Goal: Information Seeking & Learning: Learn about a topic

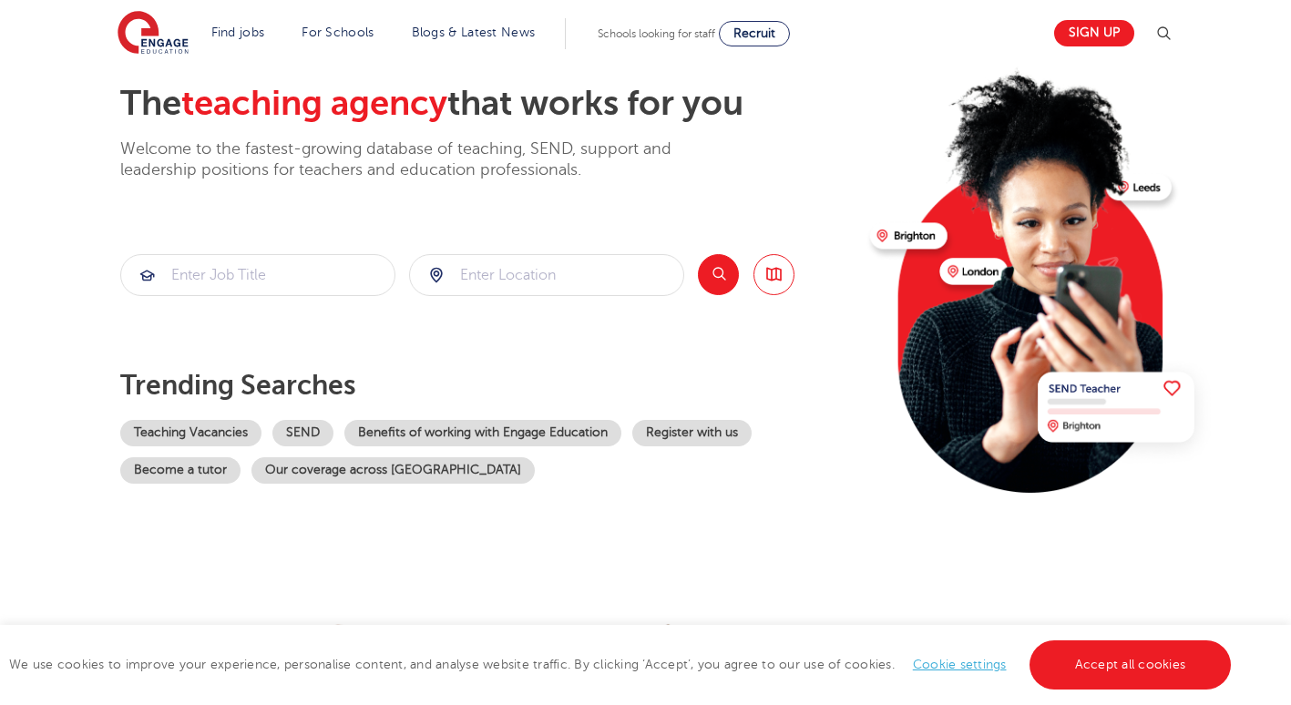
scroll to position [91, 0]
click at [315, 278] on input "search" at bounding box center [257, 276] width 273 height 40
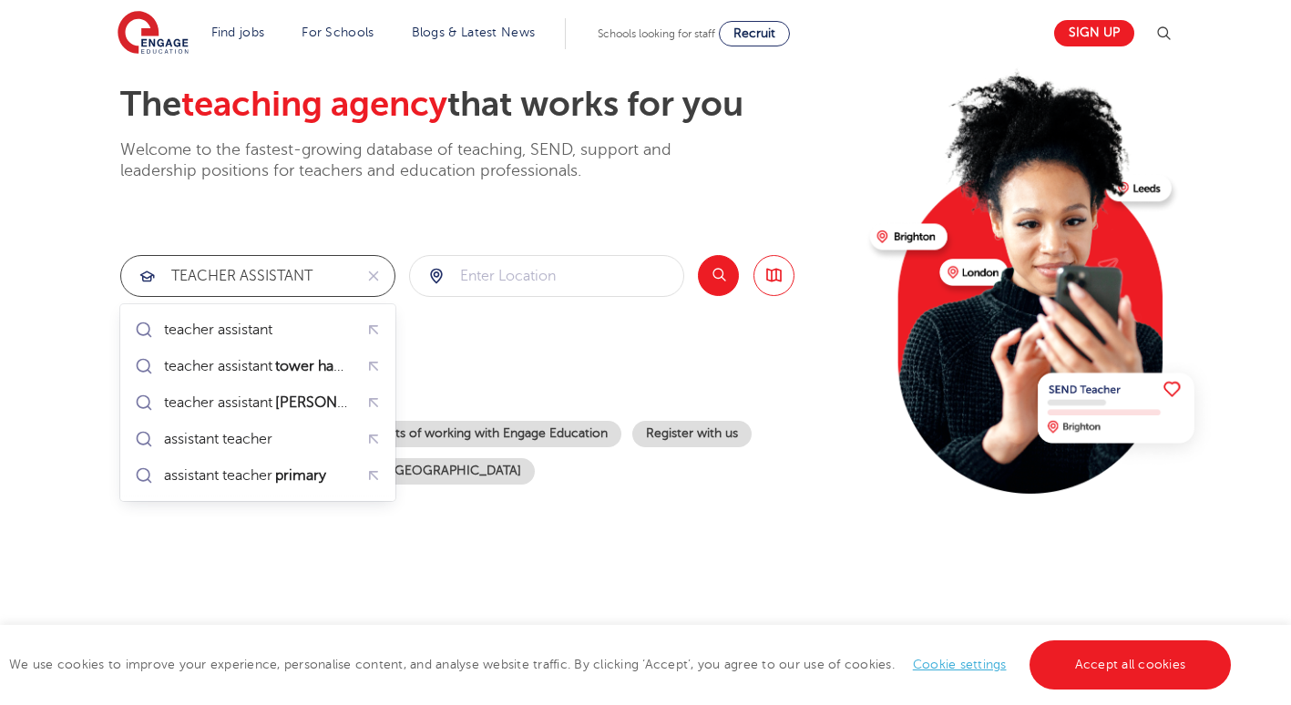
type input "TEACHER ASSISTANT"
click at [485, 280] on input "search" at bounding box center [546, 276] width 273 height 40
click at [711, 283] on button "Search" at bounding box center [718, 275] width 41 height 41
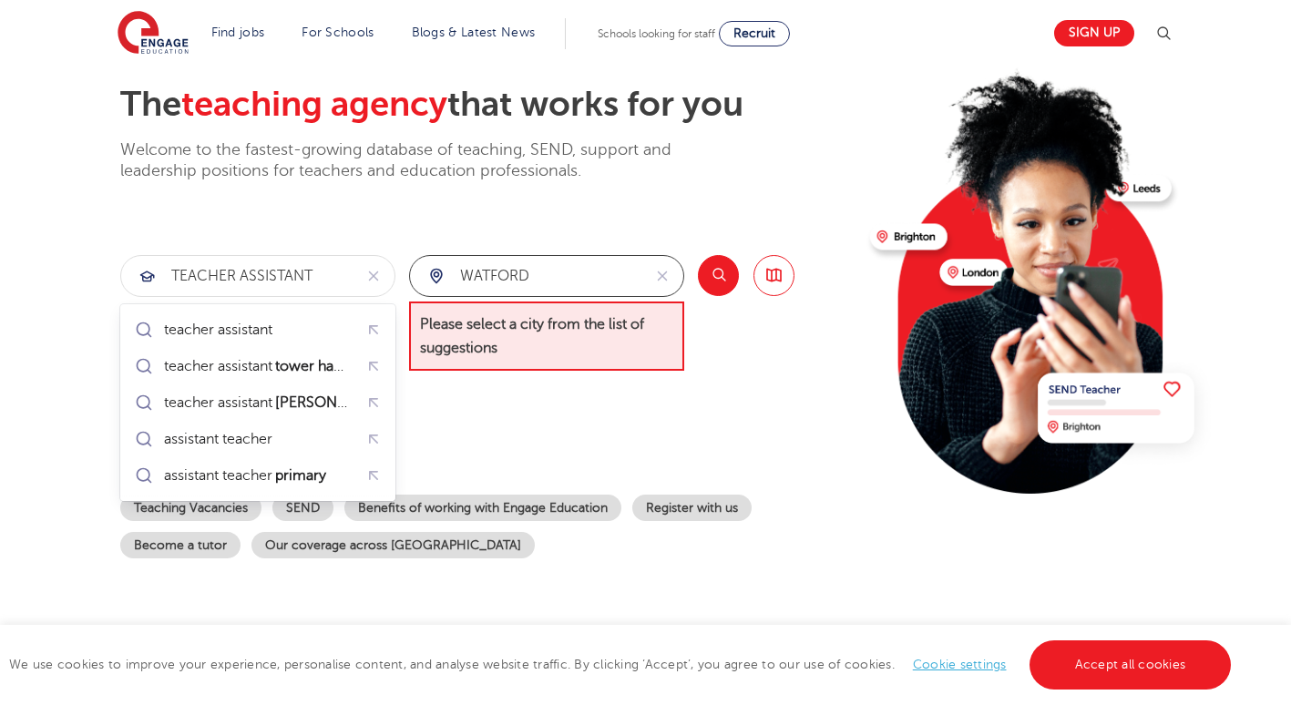
click at [561, 285] on input "WATFORD" at bounding box center [525, 276] width 231 height 40
drag, startPoint x: 570, startPoint y: 274, endPoint x: 454, endPoint y: 273, distance: 116.6
click at [454, 273] on input "WATFORD" at bounding box center [525, 276] width 231 height 40
type input "WATF"
drag, startPoint x: 570, startPoint y: 289, endPoint x: 429, endPoint y: 292, distance: 141.3
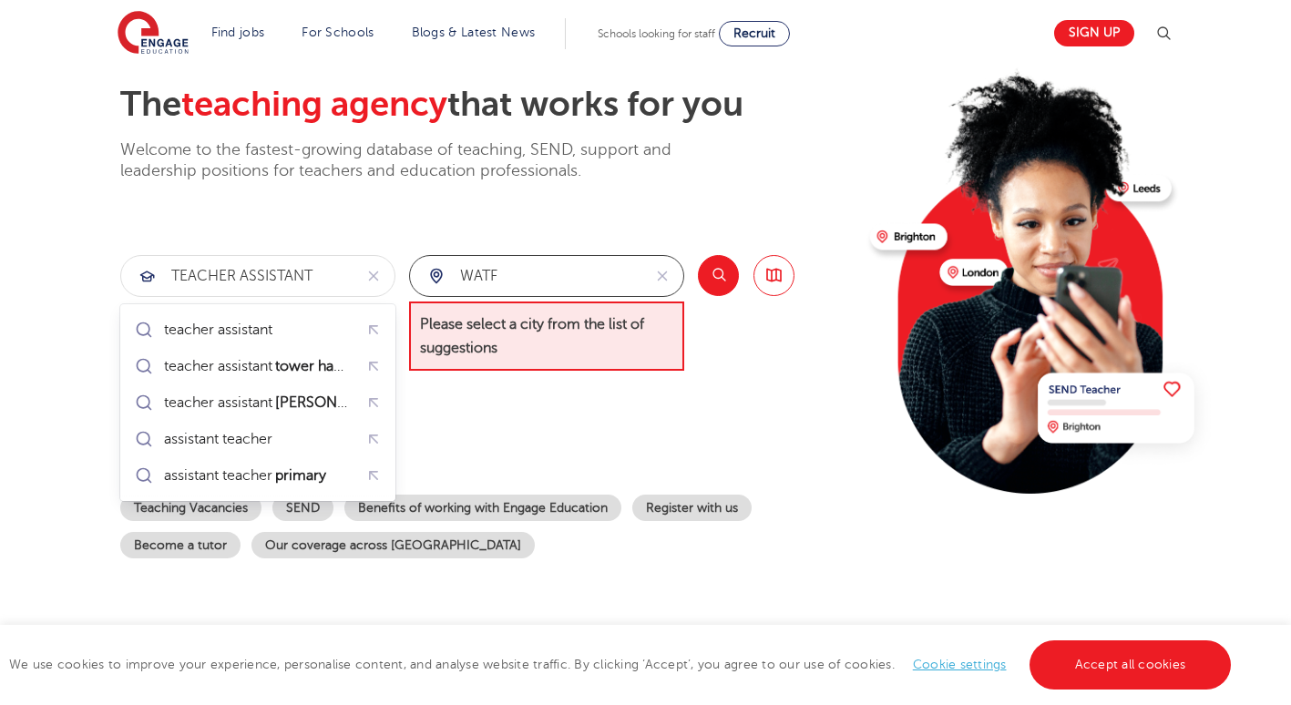
click at [429, 292] on div "WATF" at bounding box center [525, 276] width 231 height 40
click at [253, 434] on div "assistant teacher" at bounding box center [218, 439] width 108 height 18
type input "assistant teacher"
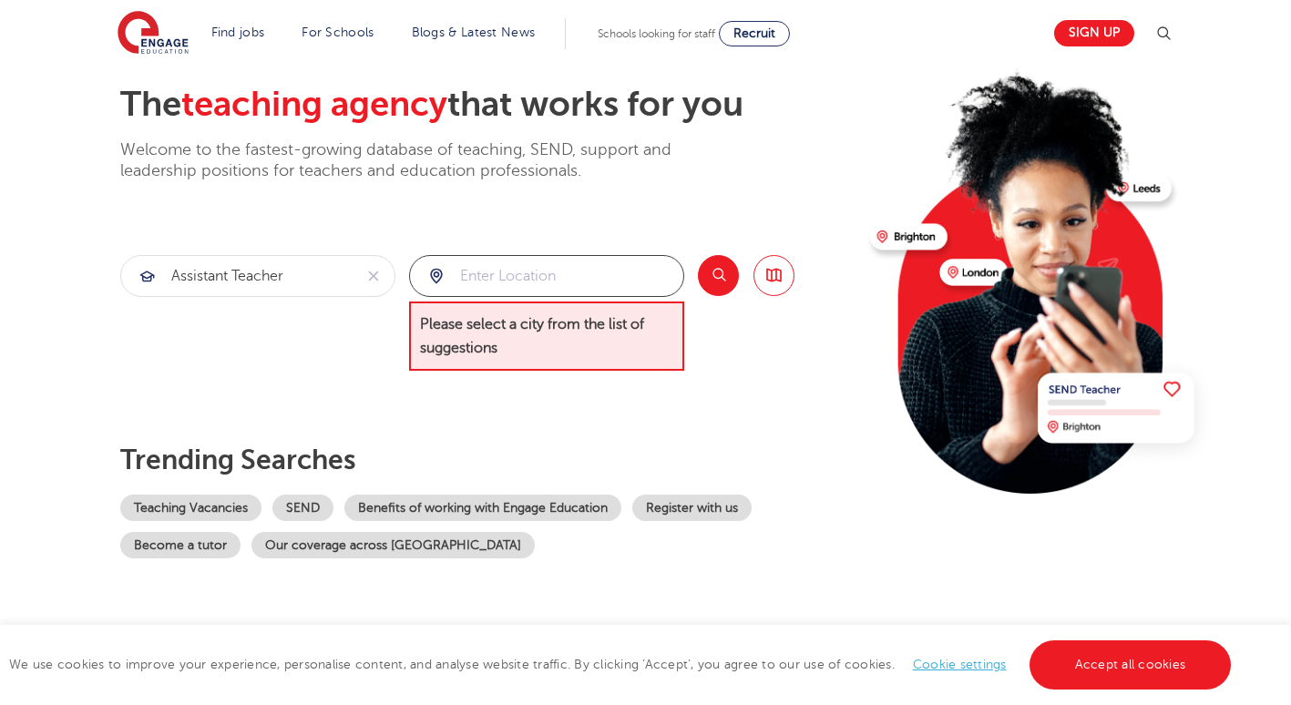
click at [528, 291] on input "search" at bounding box center [546, 276] width 273 height 40
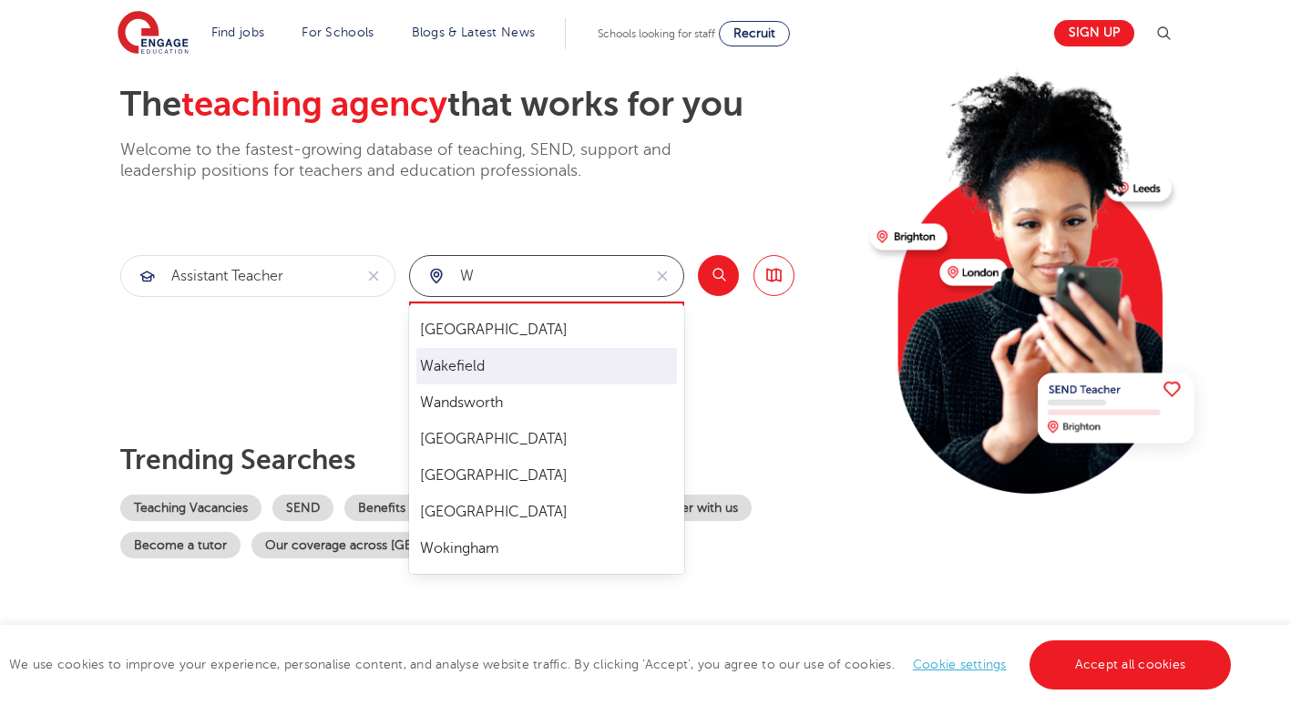
click at [471, 380] on li "Wakefield" at bounding box center [546, 366] width 261 height 36
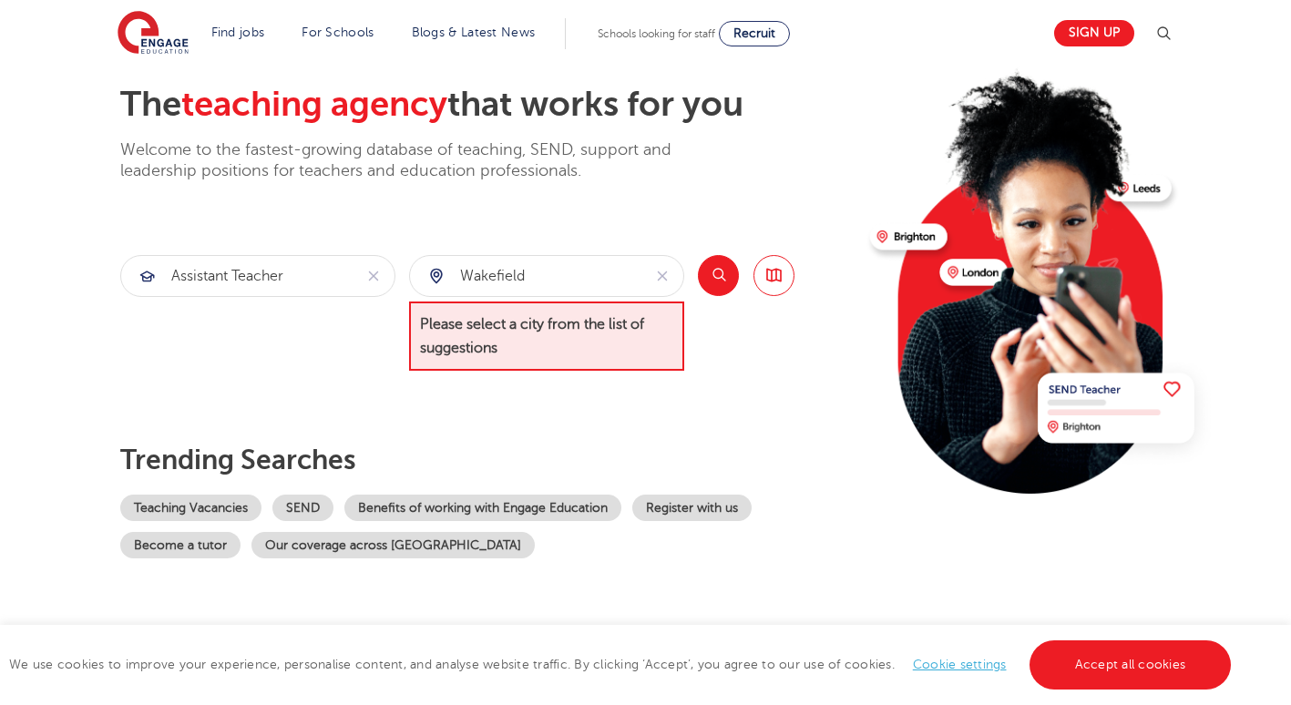
click at [721, 274] on button "Search" at bounding box center [718, 275] width 41 height 41
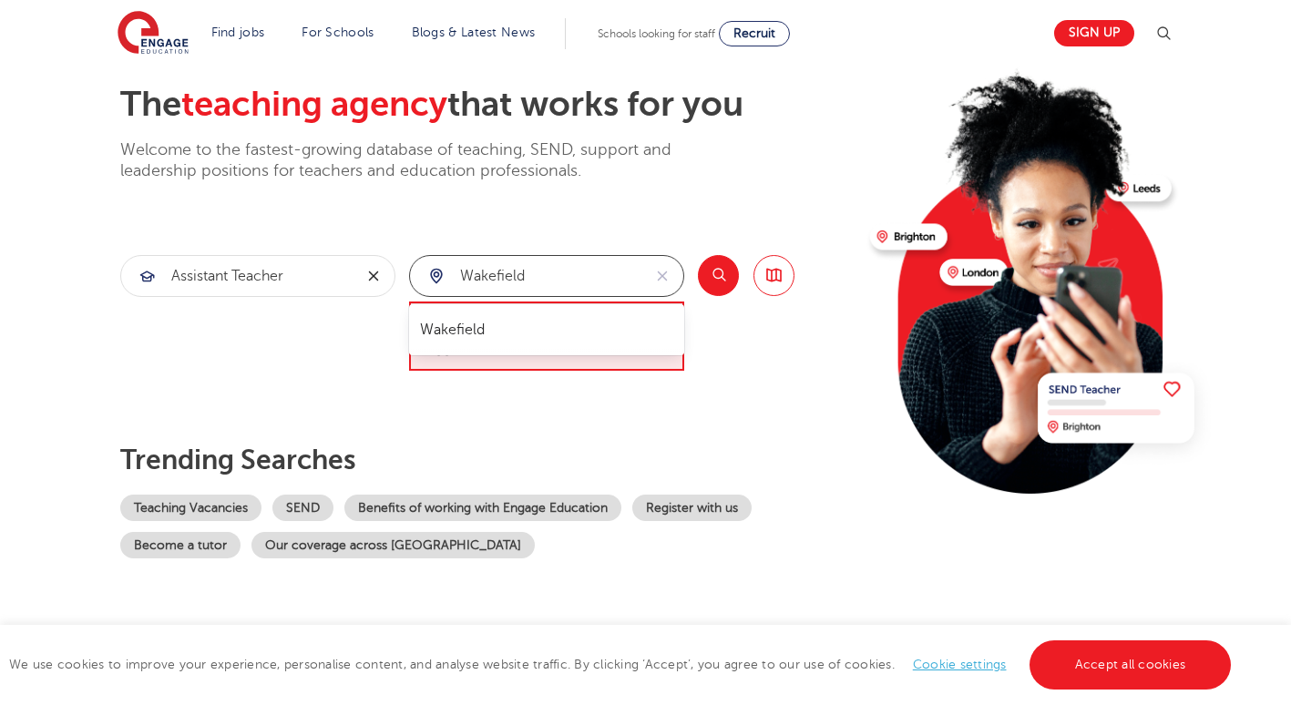
drag, startPoint x: 472, startPoint y: 276, endPoint x: 393, endPoint y: 276, distance: 79.3
click at [393, 276] on section "assistant teacher Wakefield Please select a city from the list of suggestions S…" at bounding box center [457, 313] width 674 height 117
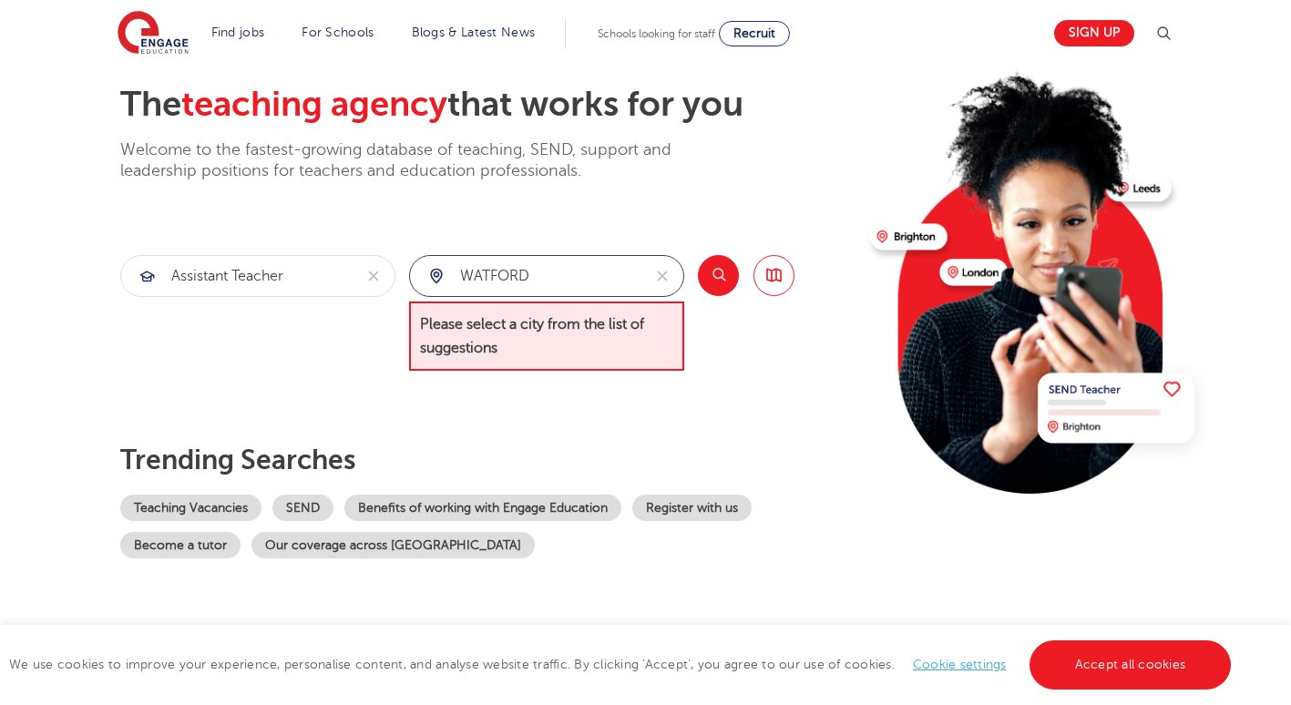
type input "WATFORD"
click at [716, 272] on button "Search" at bounding box center [718, 275] width 41 height 41
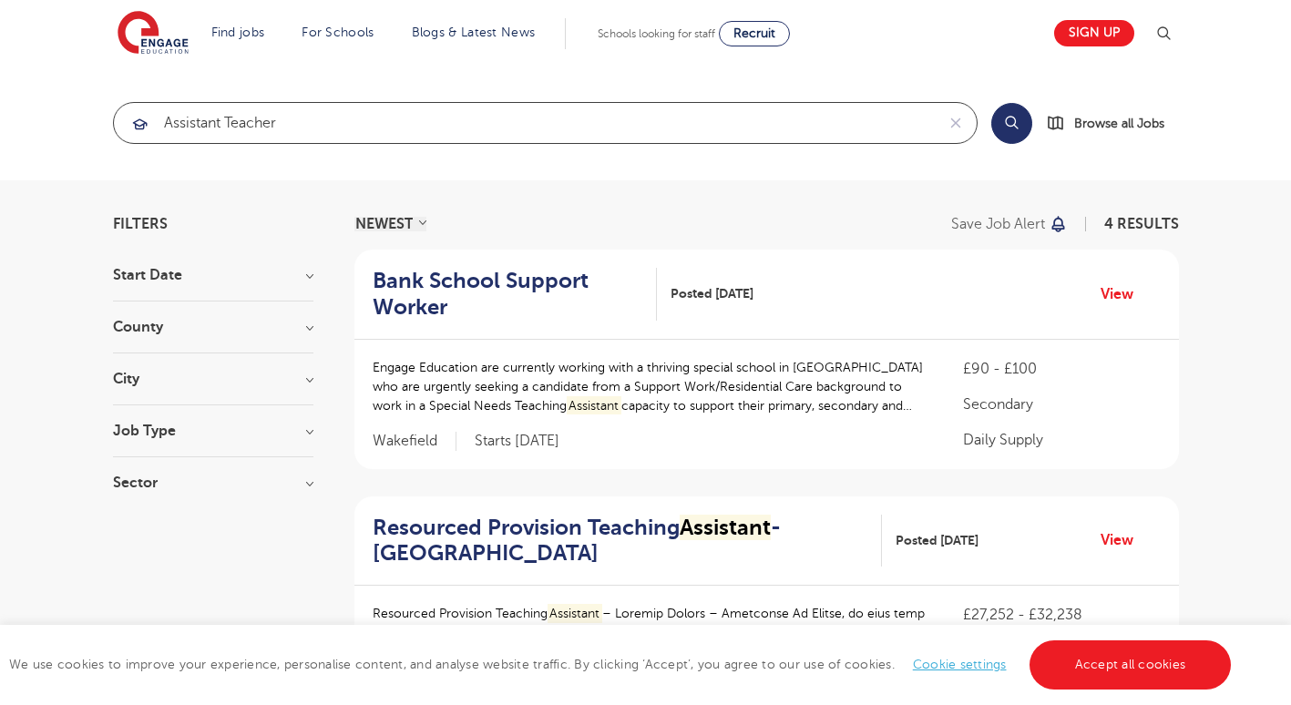
click at [331, 125] on input "assistant teacher" at bounding box center [524, 123] width 821 height 40
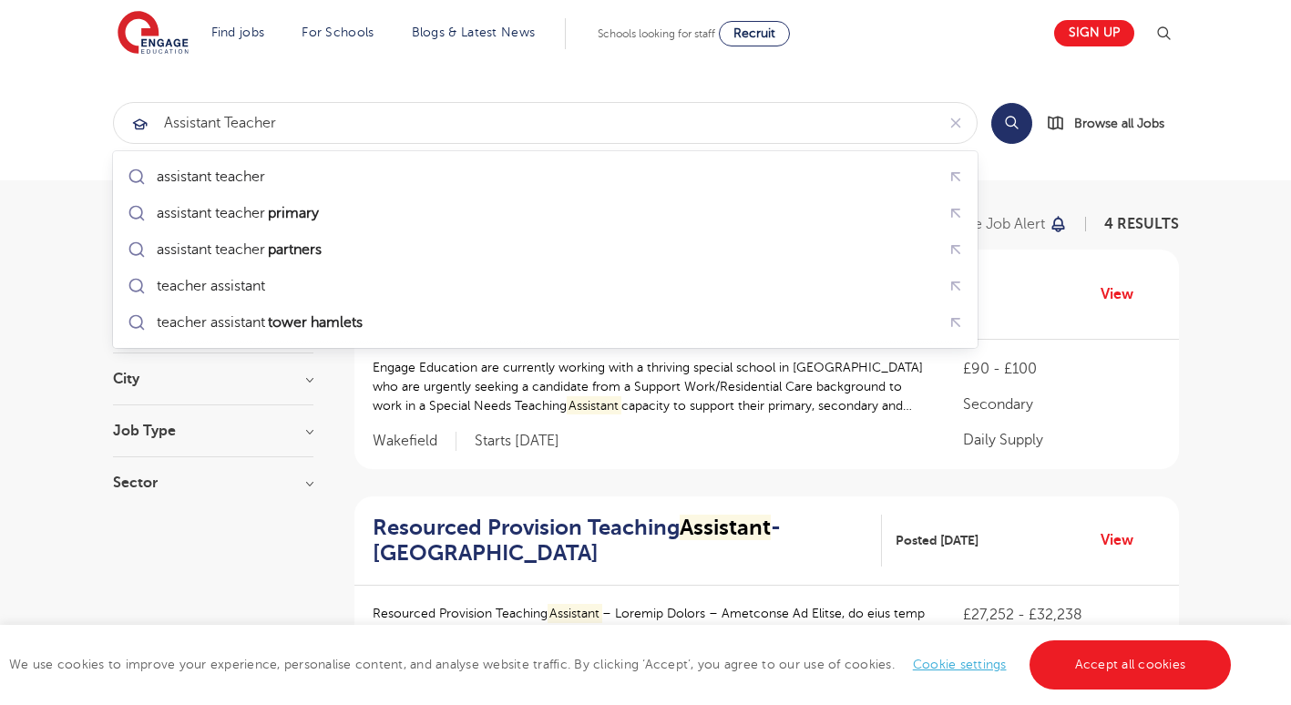
click at [1008, 125] on button "Search" at bounding box center [1011, 123] width 41 height 41
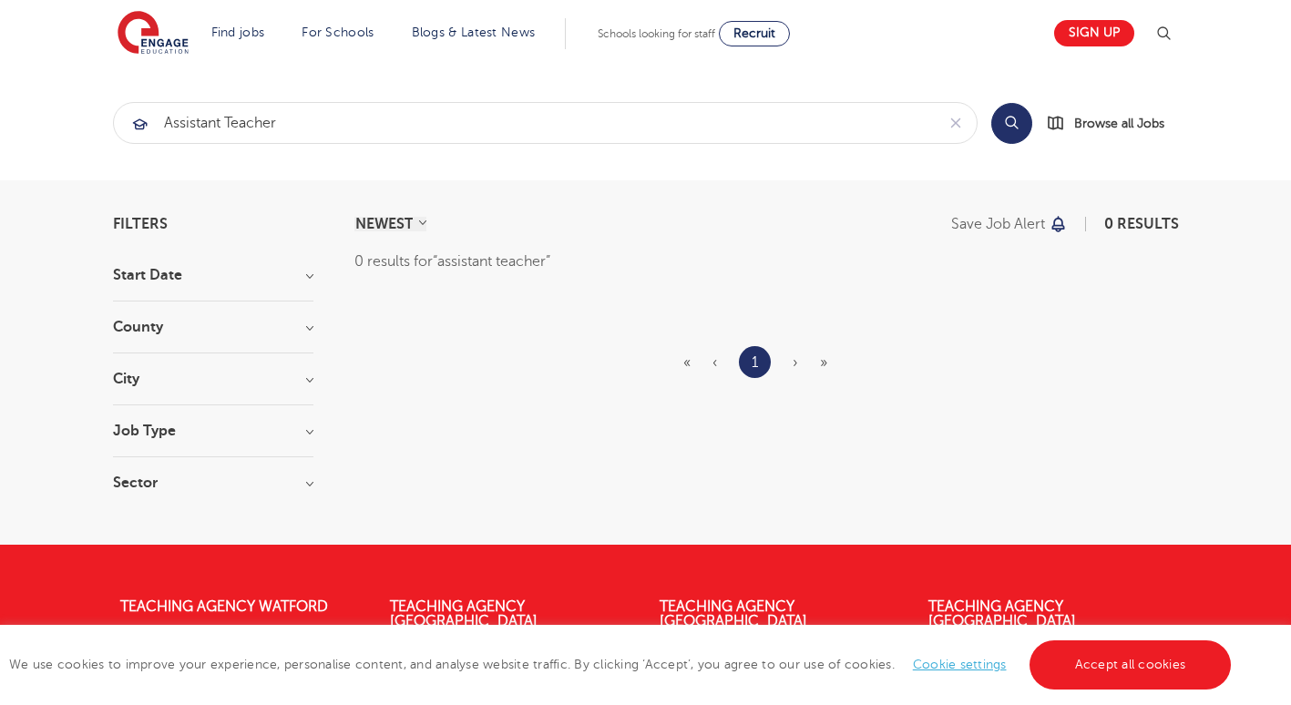
click at [789, 368] on ul "« ‹ 1 › »" at bounding box center [766, 362] width 166 height 32
click at [282, 411] on section "Start [GEOGRAPHIC_DATA] [GEOGRAPHIC_DATA] 155 [GEOGRAPHIC_DATA] 34 [GEOGRAPHIC_…" at bounding box center [213, 388] width 200 height 241
click at [278, 428] on h3 "Job Type" at bounding box center [213, 431] width 200 height 15
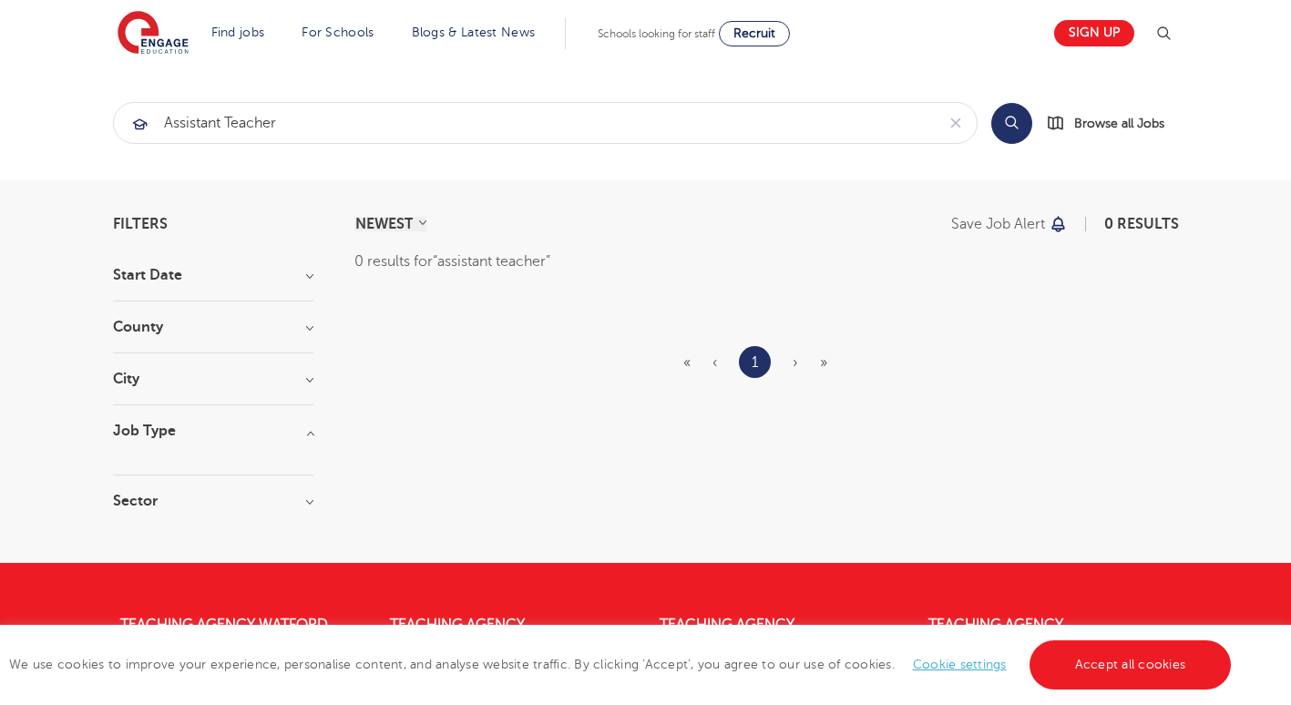
click at [298, 381] on h3 "City" at bounding box center [213, 379] width 200 height 15
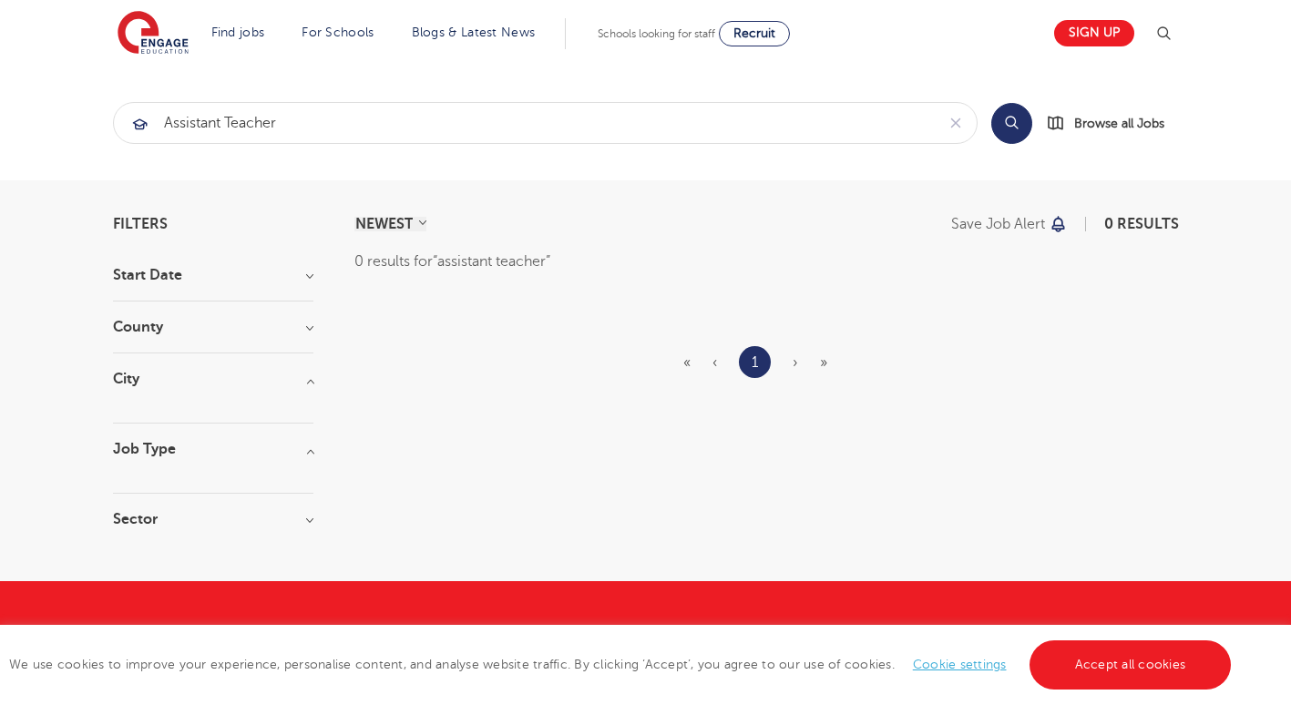
click at [301, 329] on h3 "County" at bounding box center [213, 327] width 200 height 15
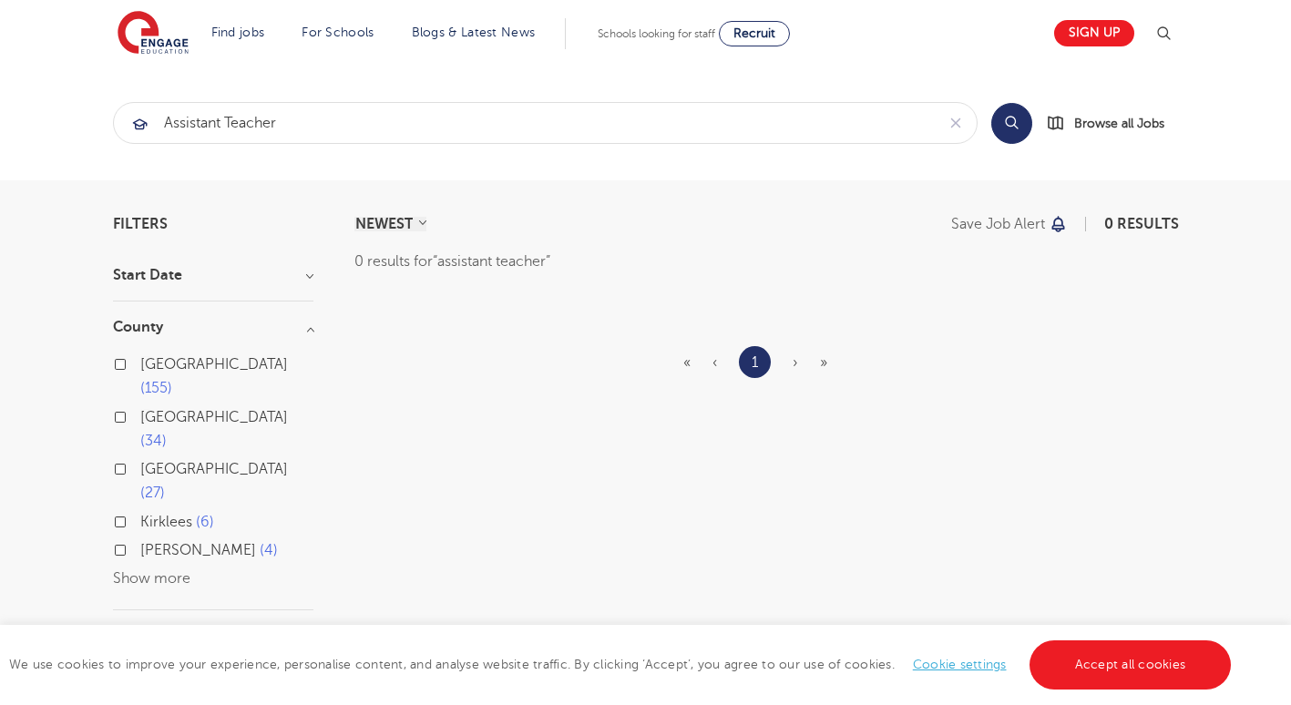
click at [140, 405] on label "Hertfordshire 34" at bounding box center [226, 429] width 173 height 48
click at [140, 409] on input "Hertfordshire 34" at bounding box center [146, 415] width 12 height 12
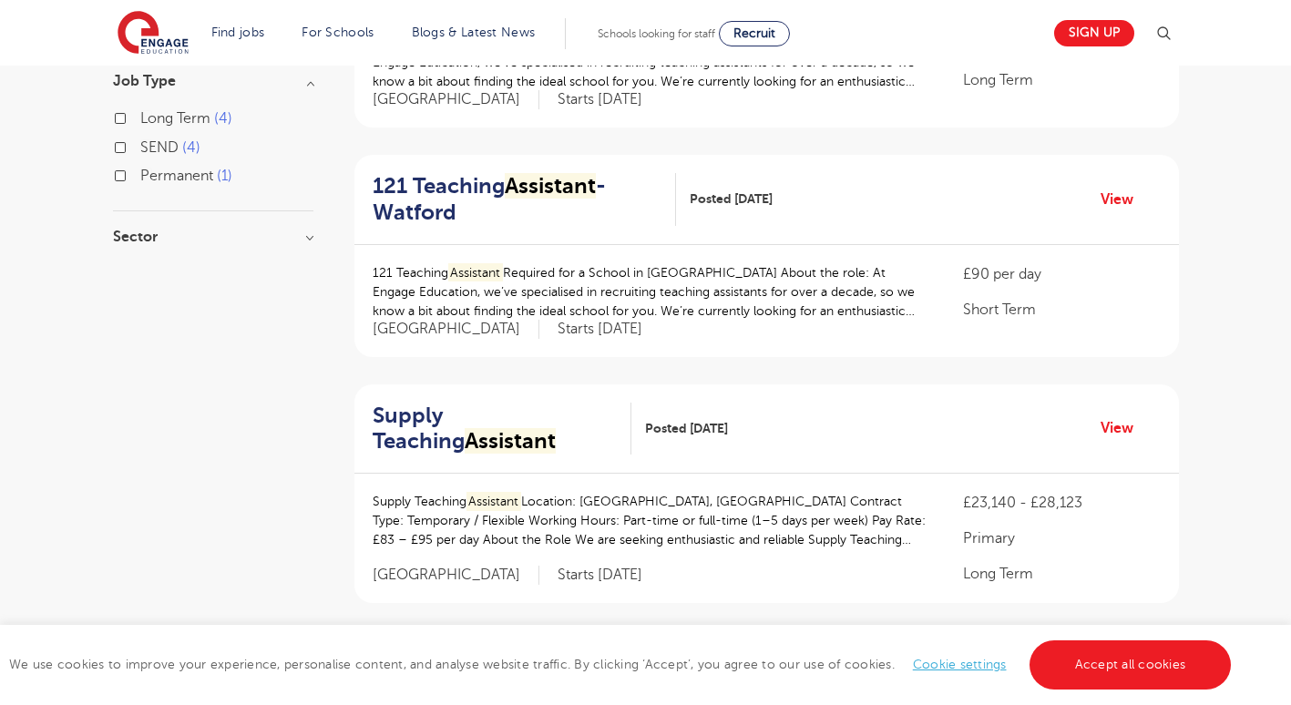
scroll to position [820, 0]
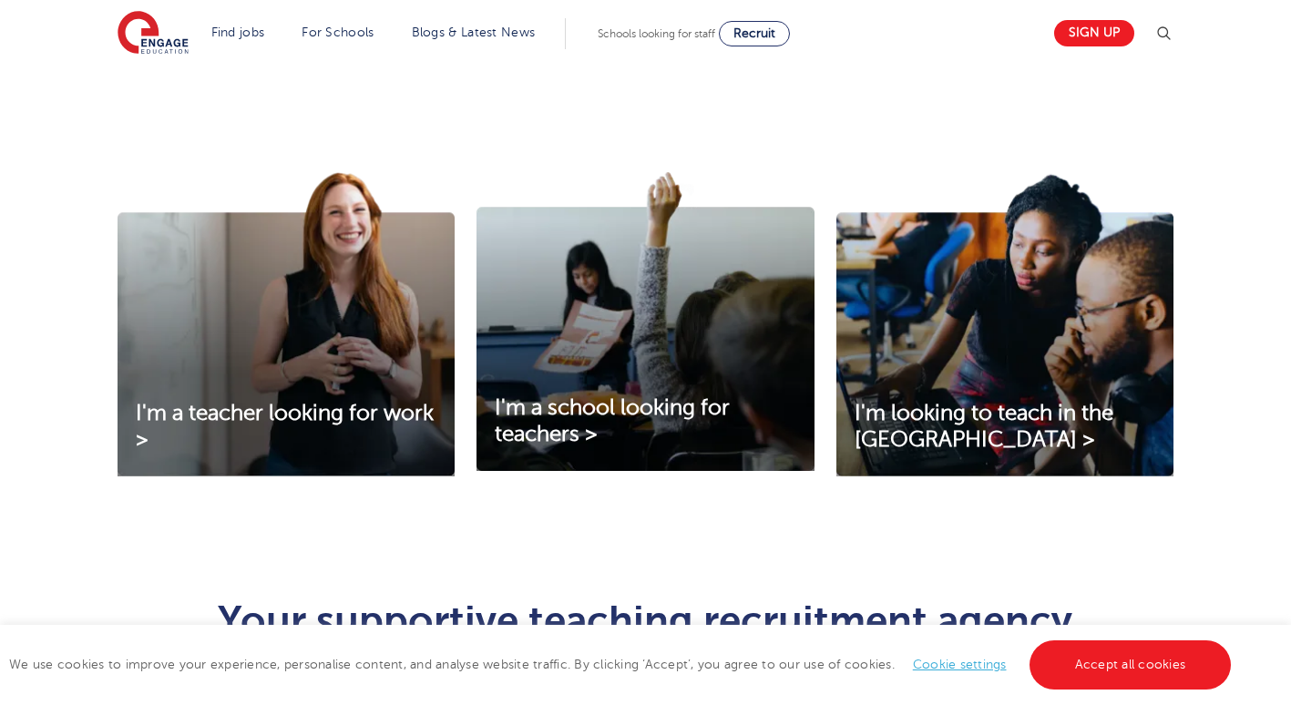
scroll to position [729, 0]
